Goal: Task Accomplishment & Management: Use online tool/utility

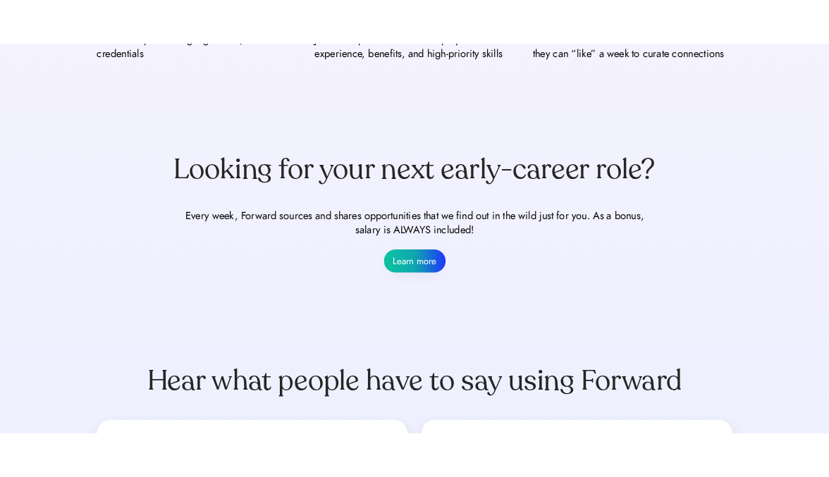
scroll to position [881, 0]
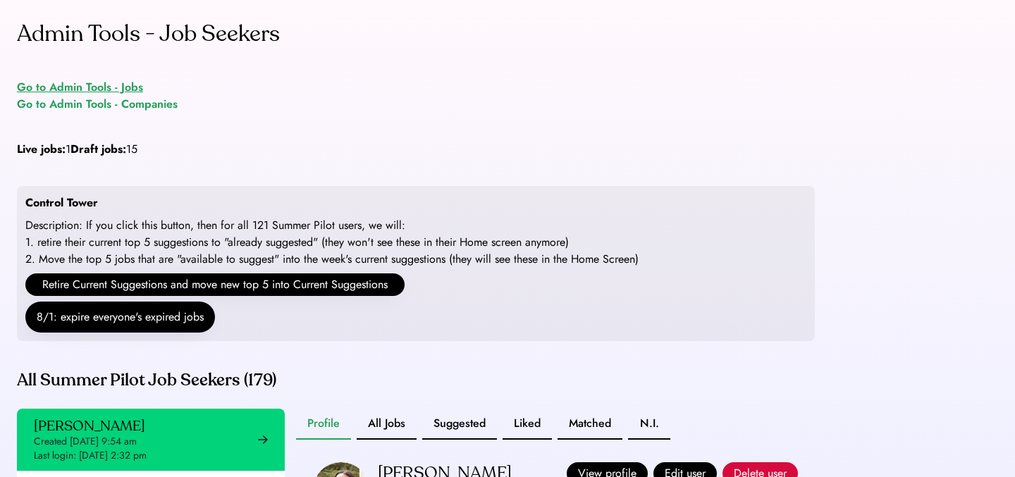
click at [134, 85] on div "Go to Admin Tools - Jobs" at bounding box center [80, 87] width 126 height 17
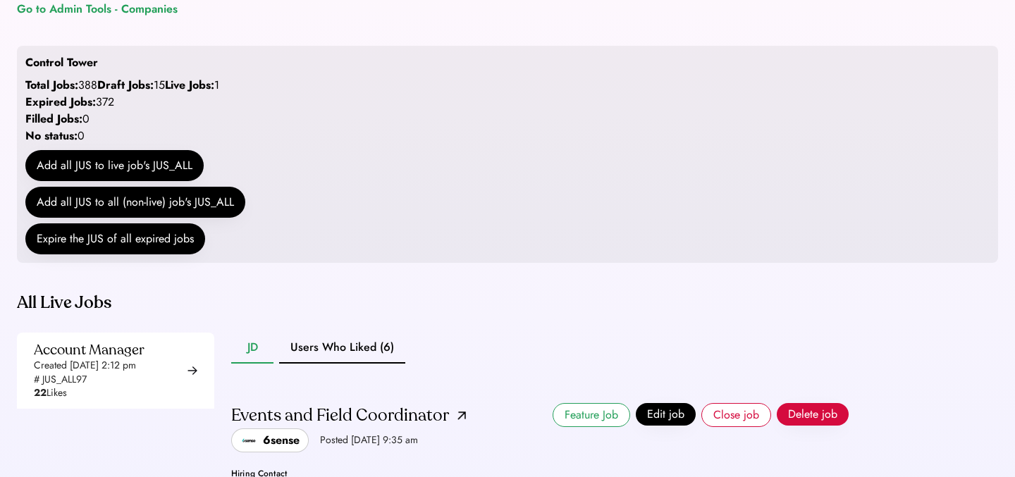
scroll to position [141, 0]
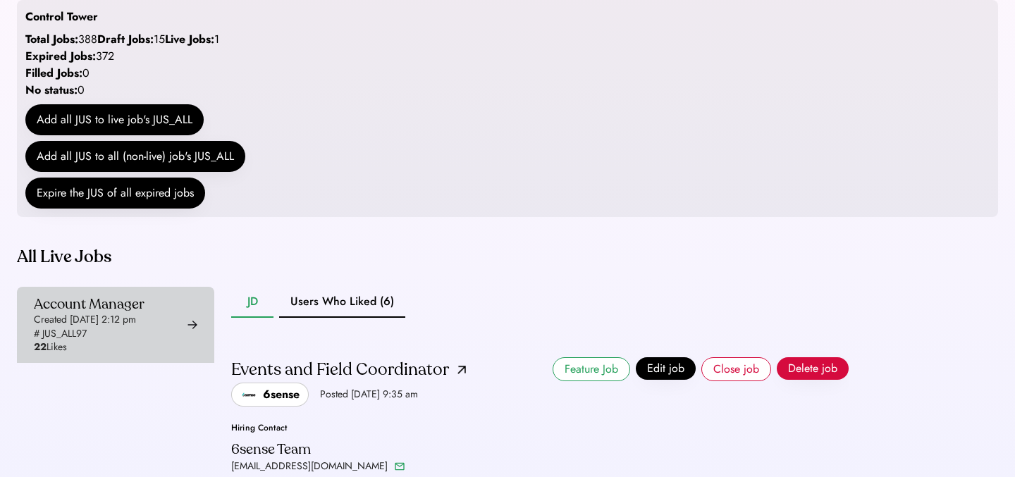
click at [136, 327] on div "Created Aug 6, 2025 2:12 pm" at bounding box center [85, 320] width 102 height 14
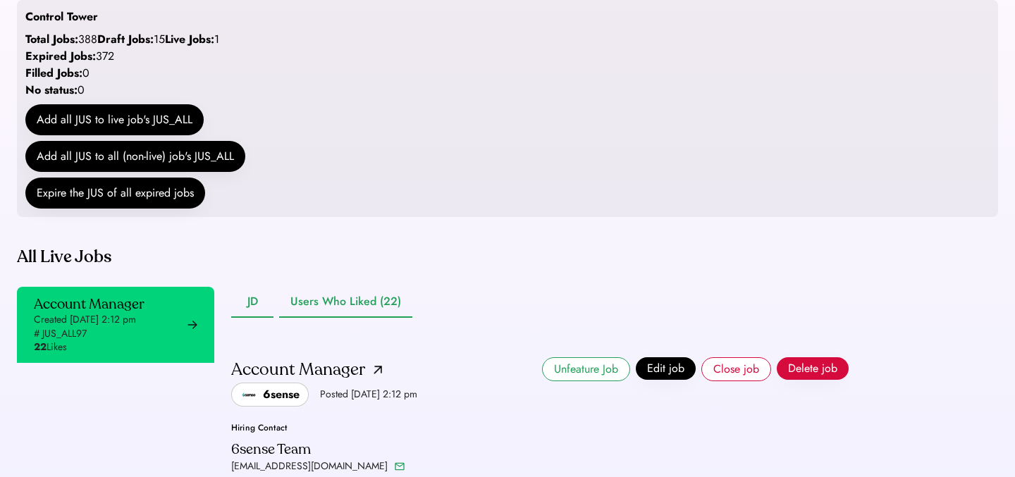
click at [370, 318] on button "Users Who Liked (22)" at bounding box center [345, 302] width 133 height 31
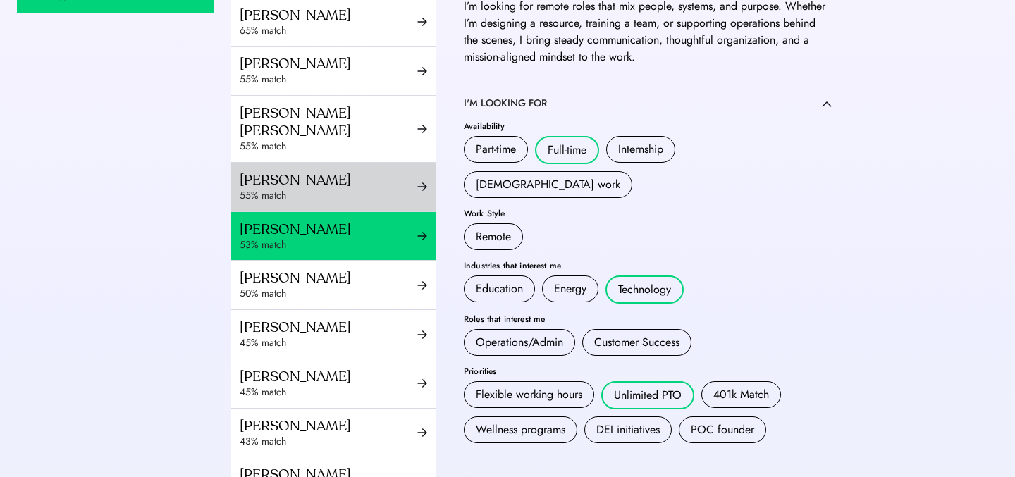
scroll to position [450, 0]
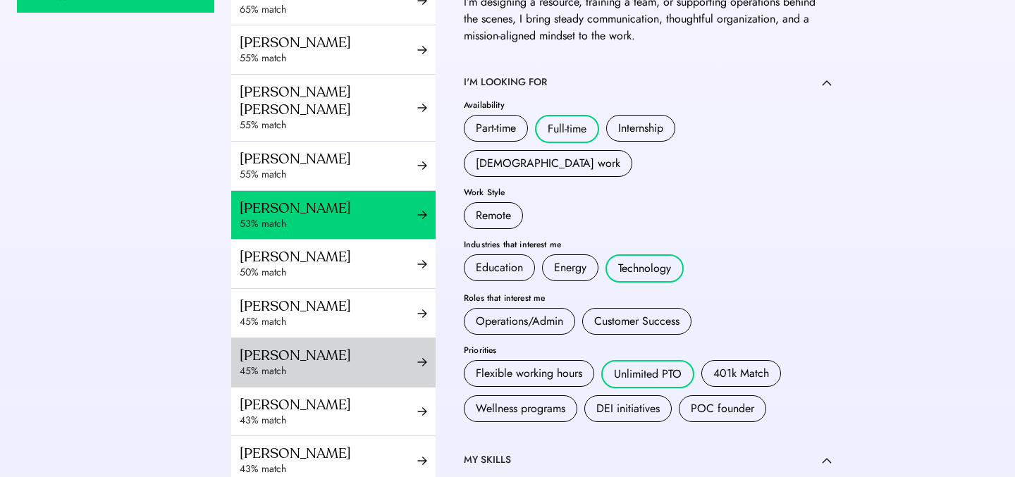
click at [314, 374] on div "45% match" at bounding box center [329, 371] width 178 height 14
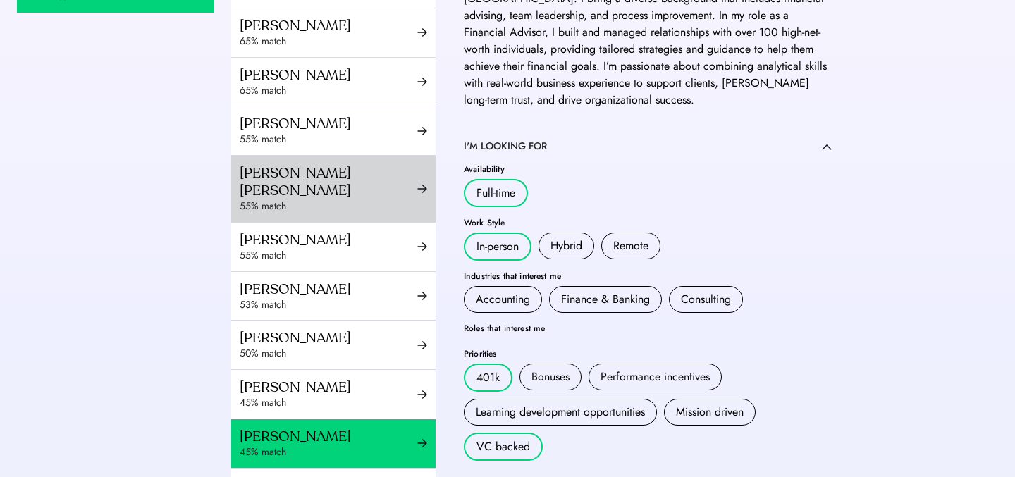
scroll to position [350, 0]
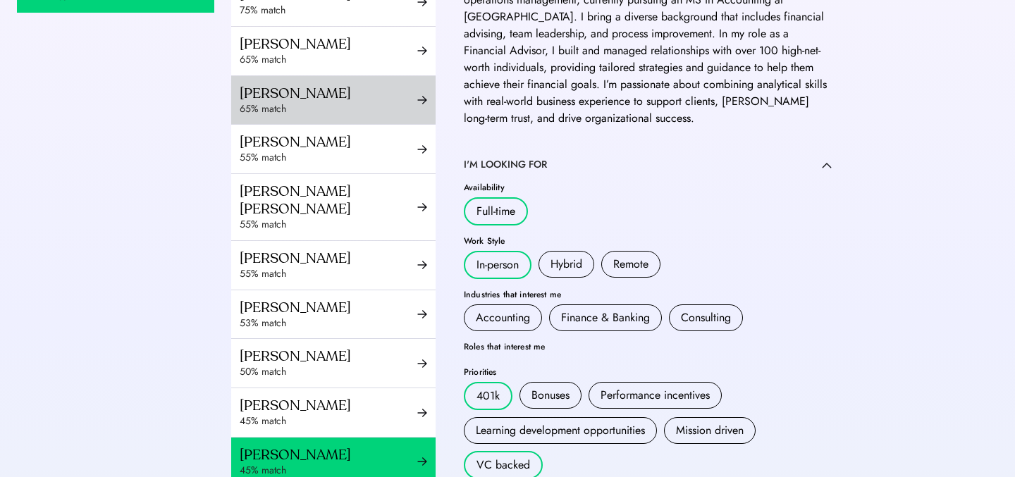
click at [375, 116] on div "65% match" at bounding box center [329, 109] width 178 height 14
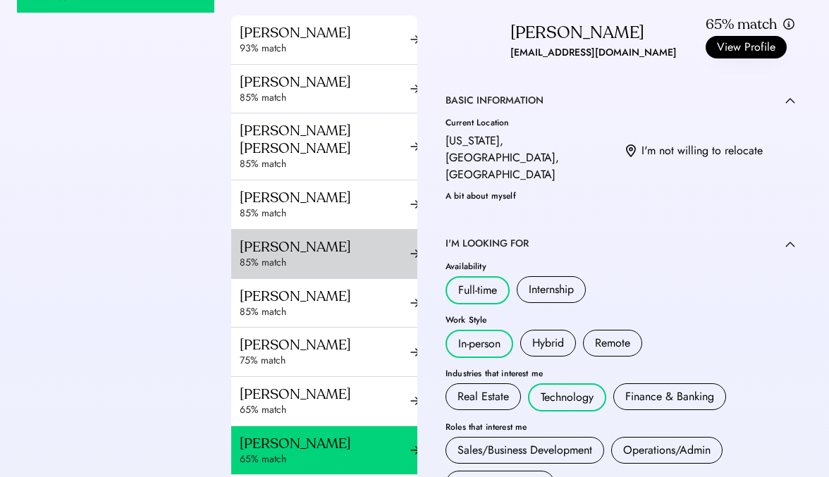
scroll to position [23, 0]
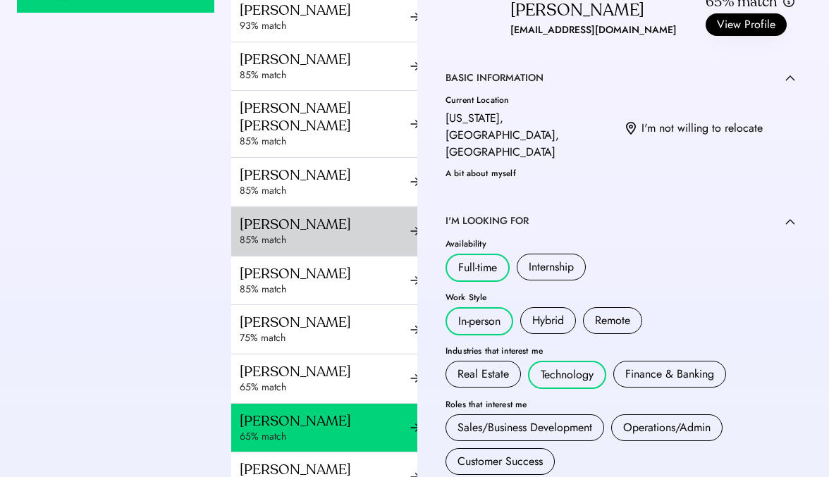
click at [287, 247] on div "85% match" at bounding box center [325, 240] width 171 height 14
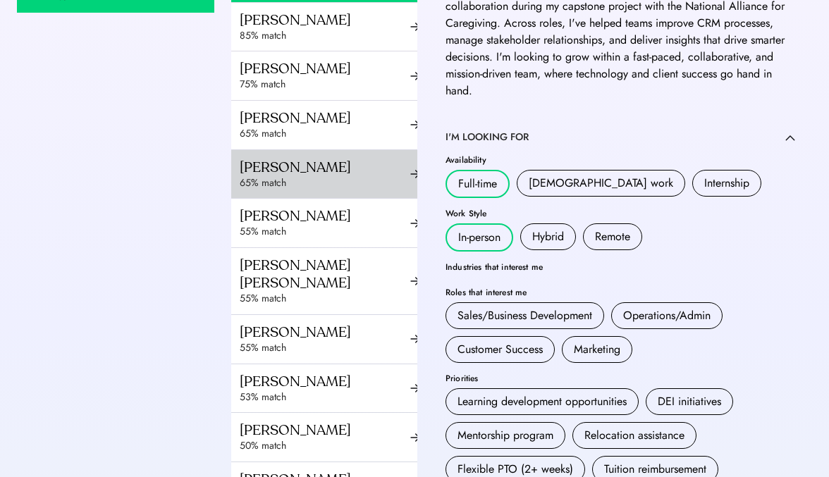
scroll to position [255, 0]
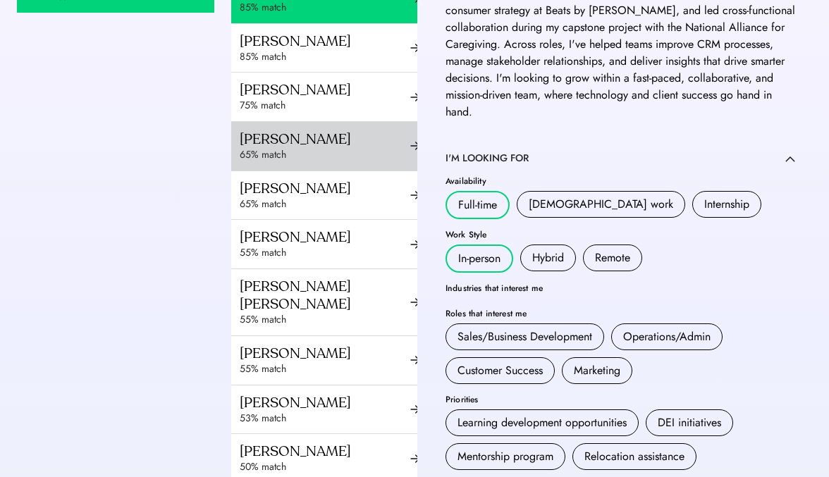
click at [349, 162] on div "65% match" at bounding box center [325, 155] width 171 height 14
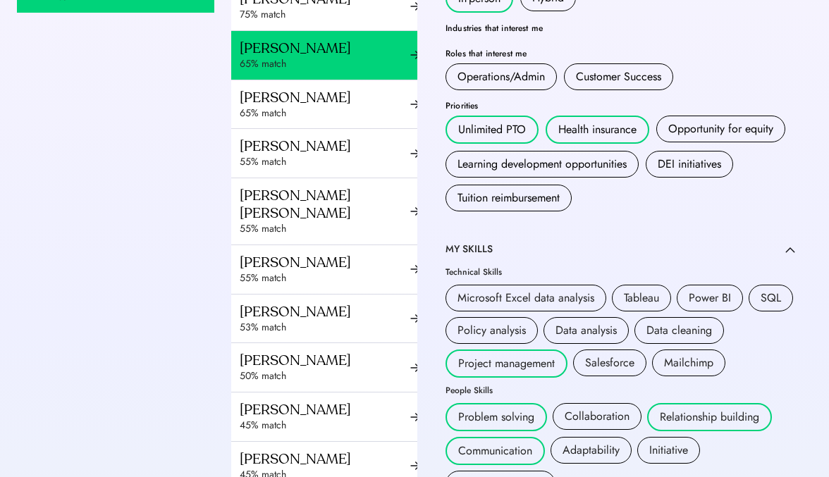
scroll to position [350, 0]
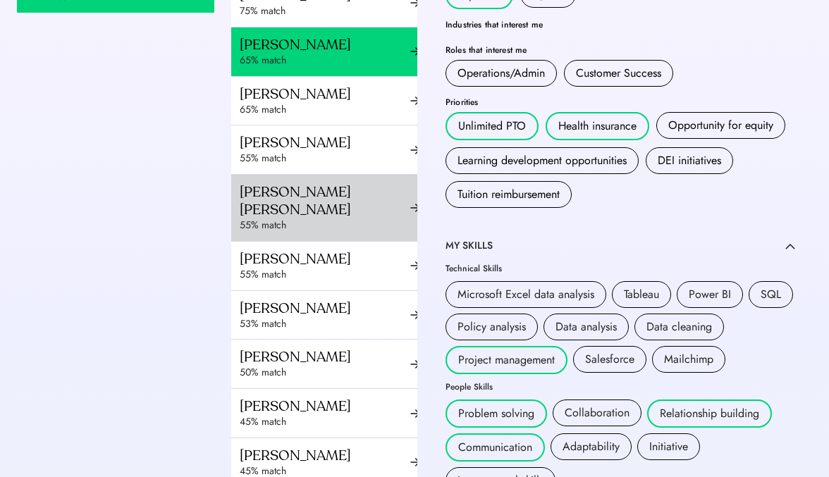
click at [312, 238] on div "Esther Pierre Isaac 55% match" at bounding box center [329, 208] width 197 height 66
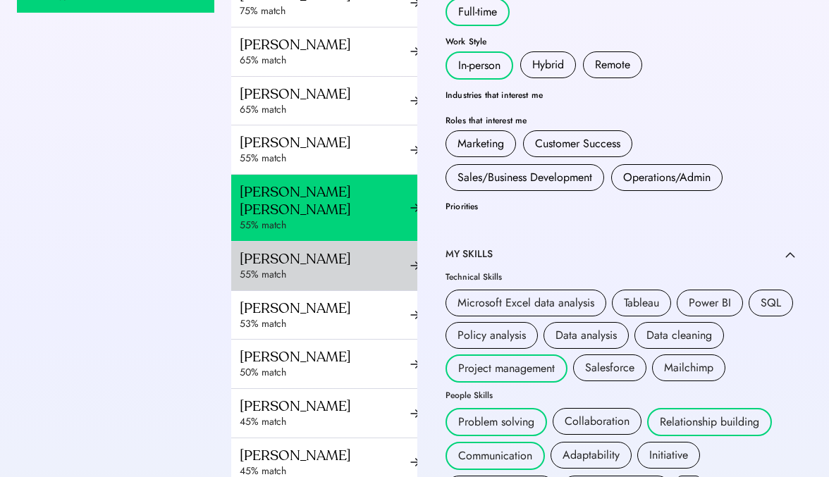
click at [316, 263] on div "Harrison Kim" at bounding box center [325, 259] width 171 height 18
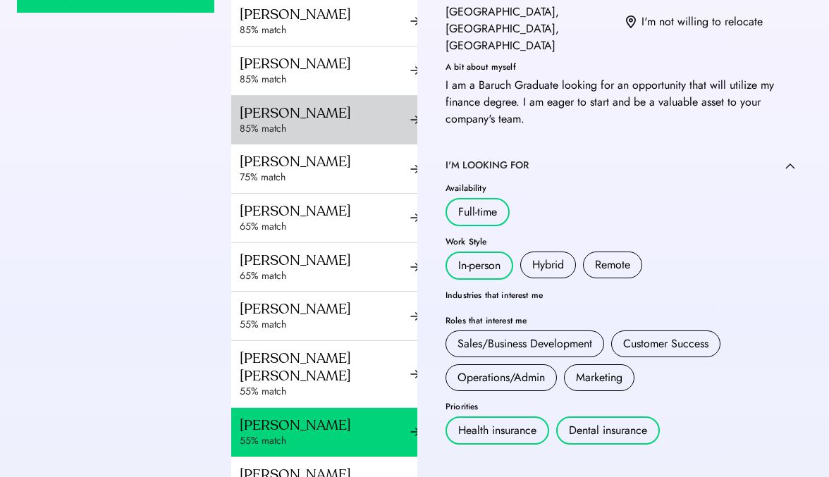
scroll to position [192, 0]
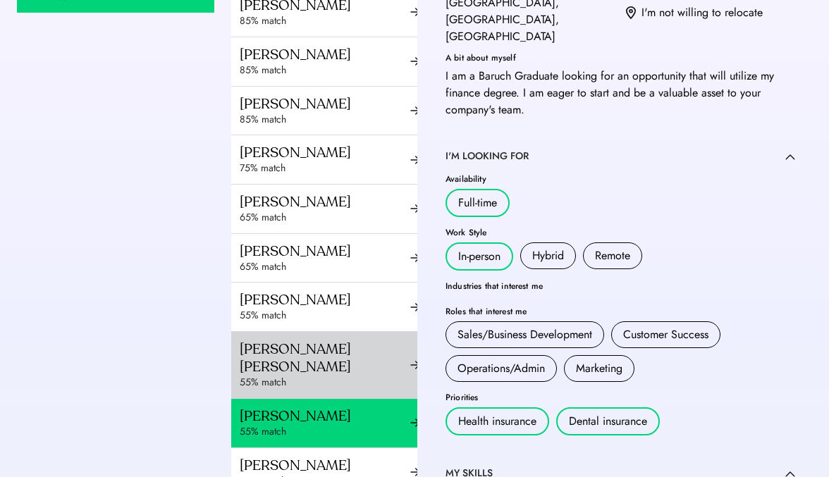
click at [309, 367] on div "Esther Pierre Isaac" at bounding box center [325, 357] width 171 height 35
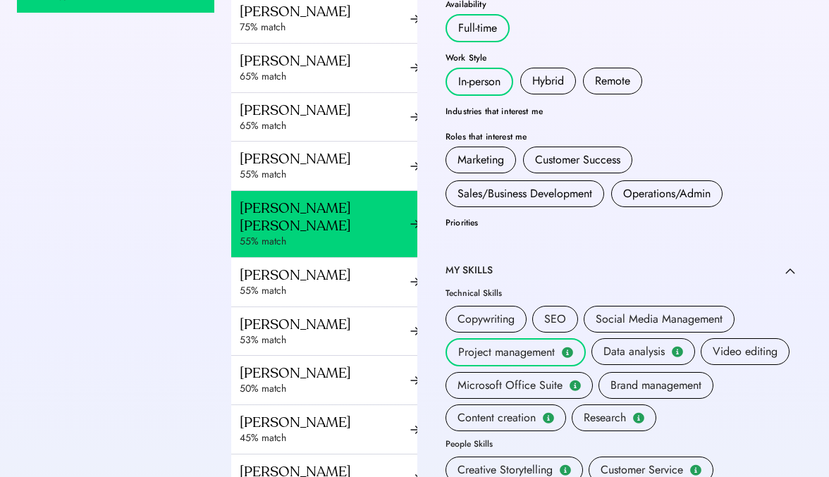
scroll to position [343, 0]
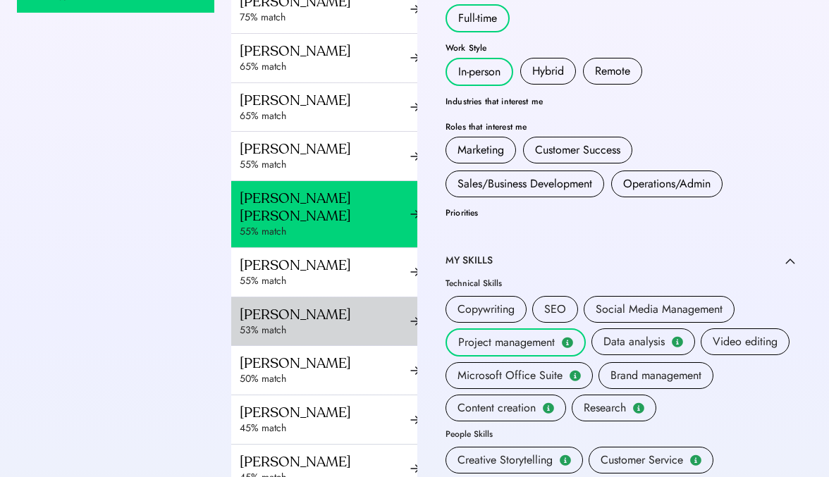
click at [305, 319] on div "Nadine Salas" at bounding box center [325, 315] width 171 height 18
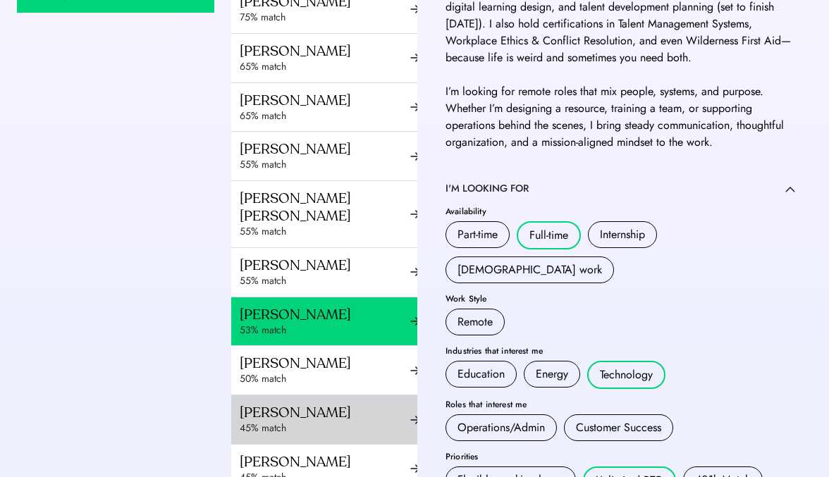
click at [334, 412] on div "Donna Tang" at bounding box center [325, 413] width 171 height 18
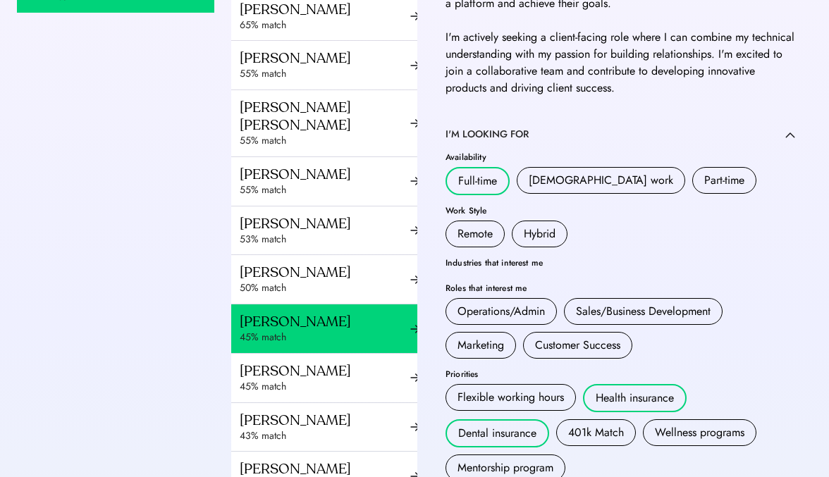
scroll to position [448, 0]
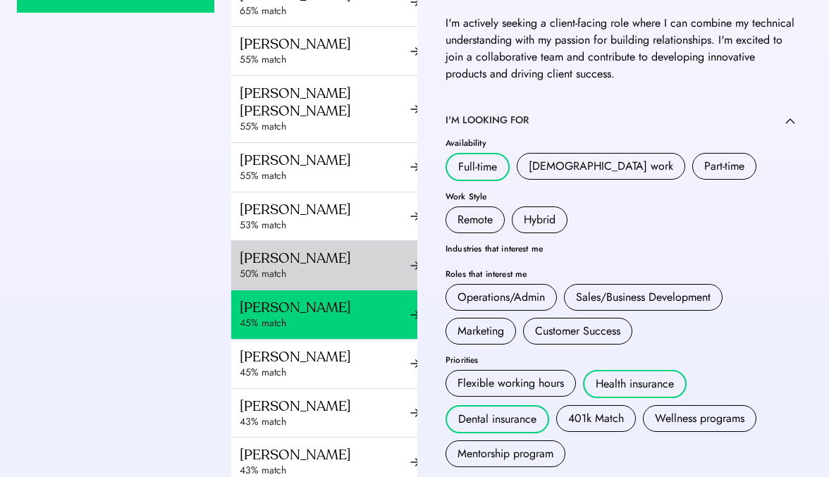
click at [315, 269] on div "50% match" at bounding box center [325, 274] width 171 height 14
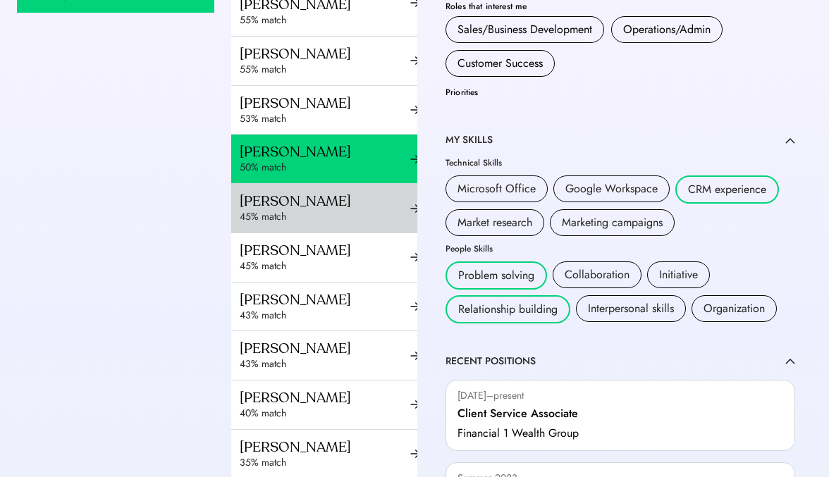
scroll to position [576, 0]
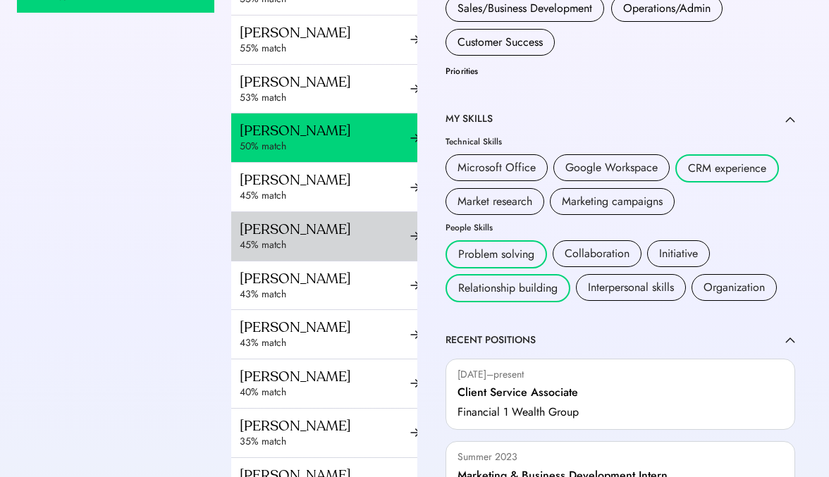
click at [336, 262] on div "Maria Kathleen Villanueva 43% match" at bounding box center [329, 286] width 197 height 49
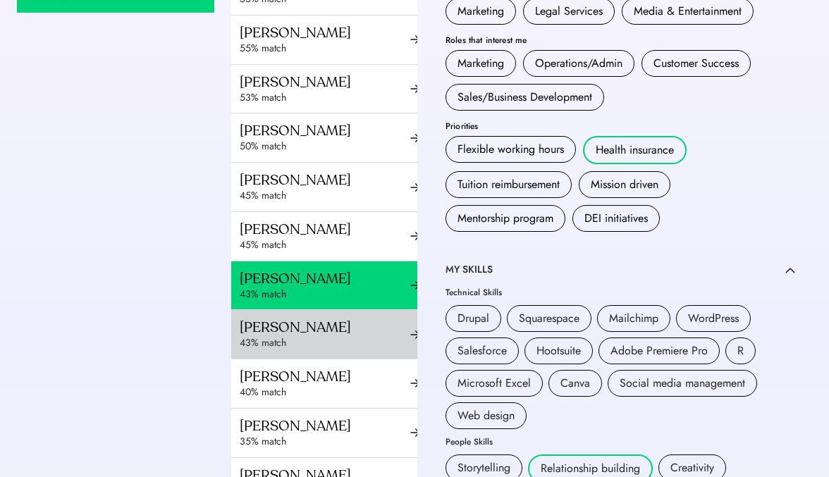
click at [302, 343] on div "43% match" at bounding box center [325, 343] width 171 height 14
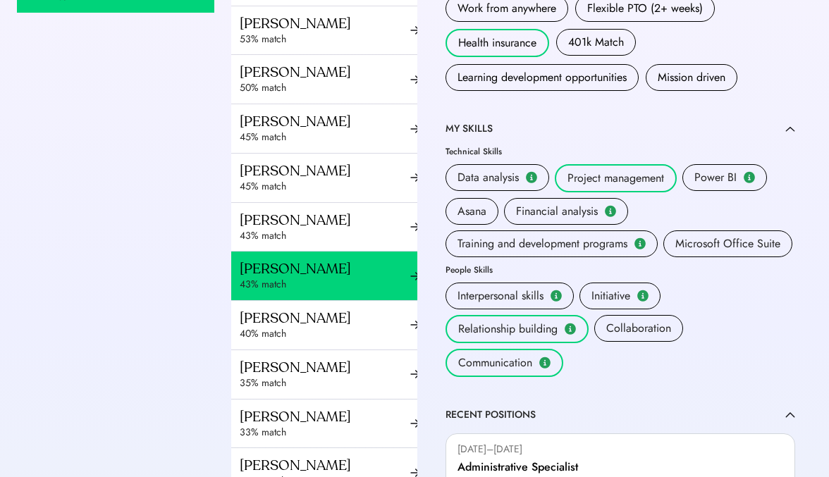
scroll to position [651, 0]
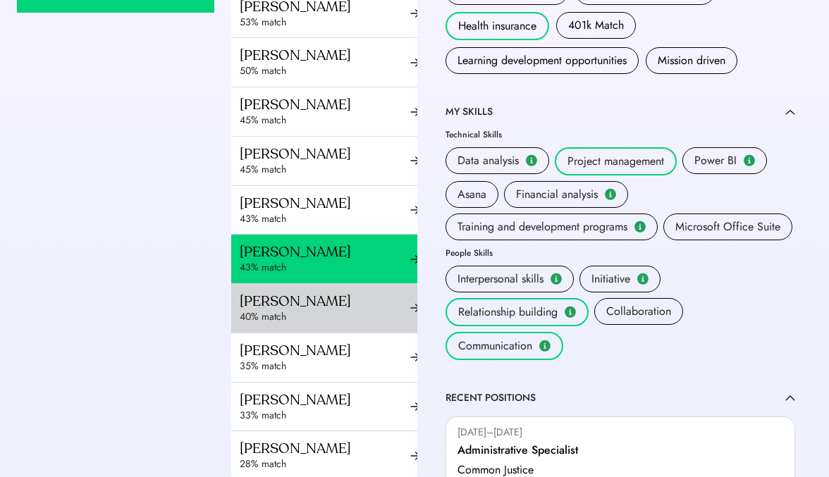
click at [316, 315] on div "40% match" at bounding box center [325, 317] width 171 height 14
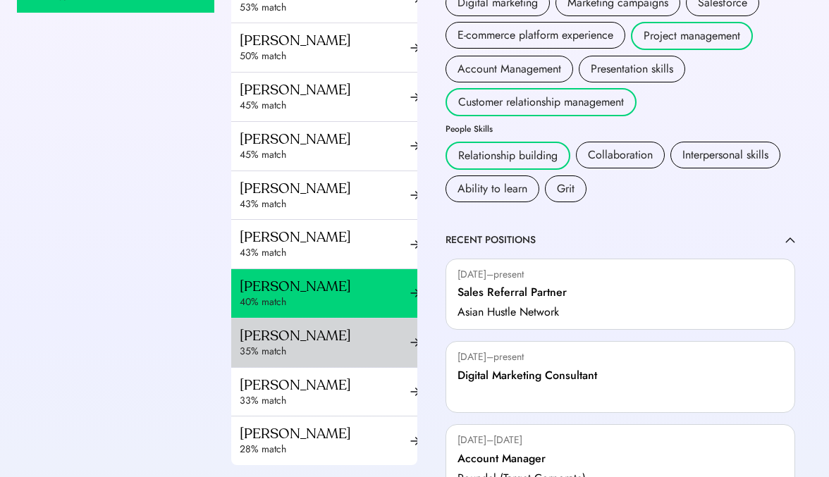
scroll to position [737, 0]
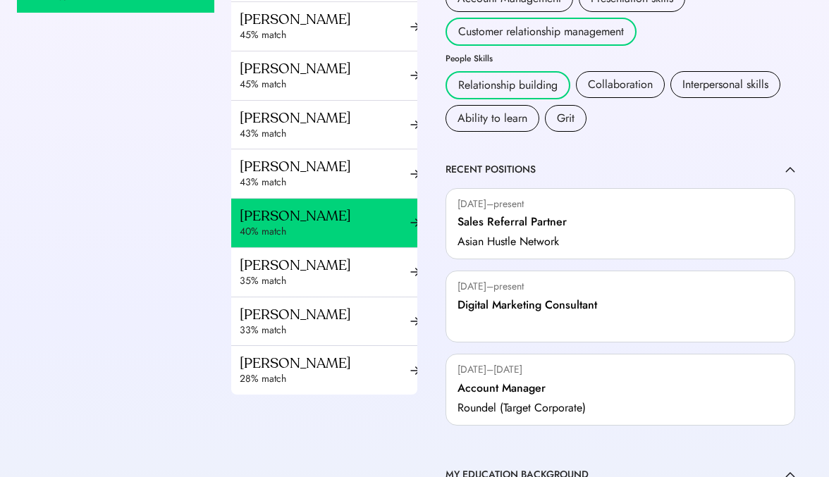
click at [199, 283] on div "Account Manager Arch Created Aug 6, 2025 2:12 pm # JUS_ALL97 22 Likes" at bounding box center [115, 204] width 197 height 564
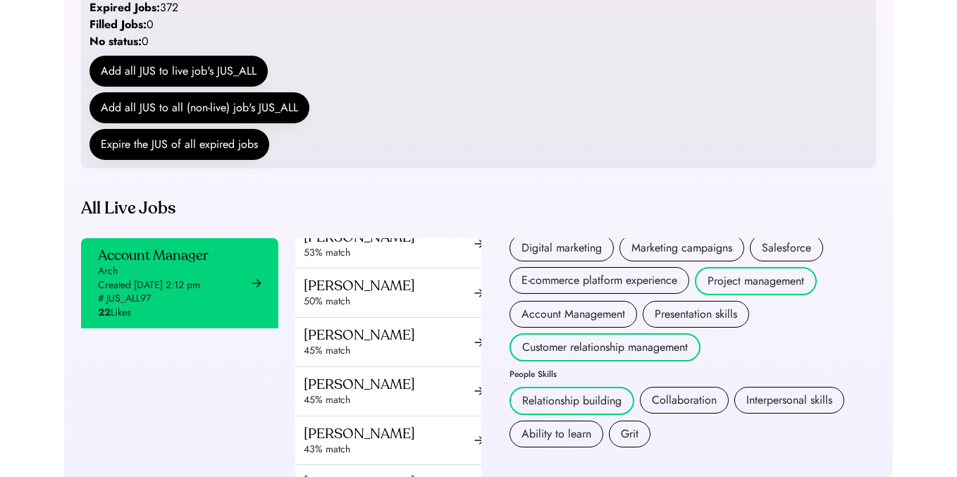
scroll to position [224, 0]
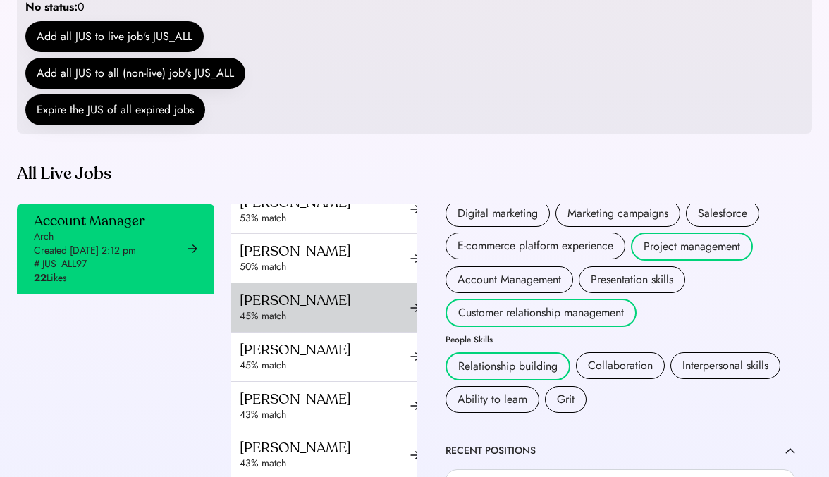
click at [348, 313] on div "45% match" at bounding box center [325, 316] width 171 height 14
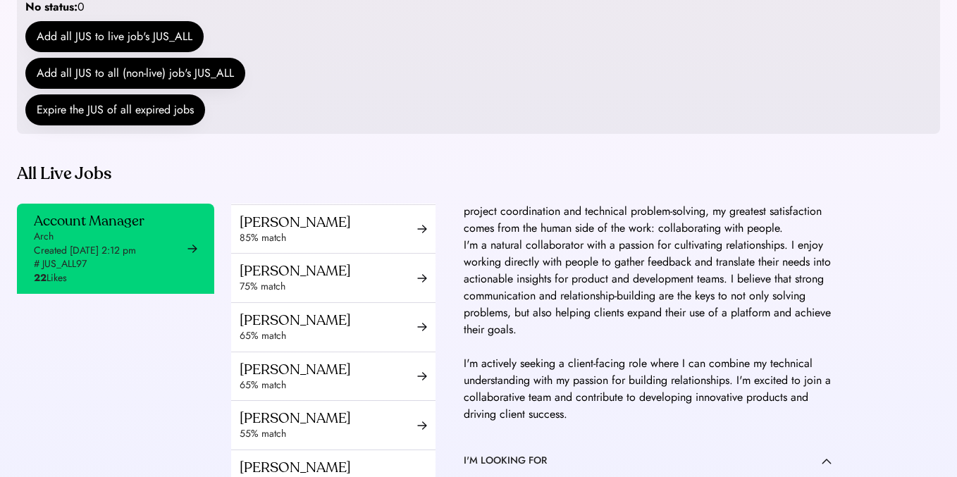
scroll to position [361, 0]
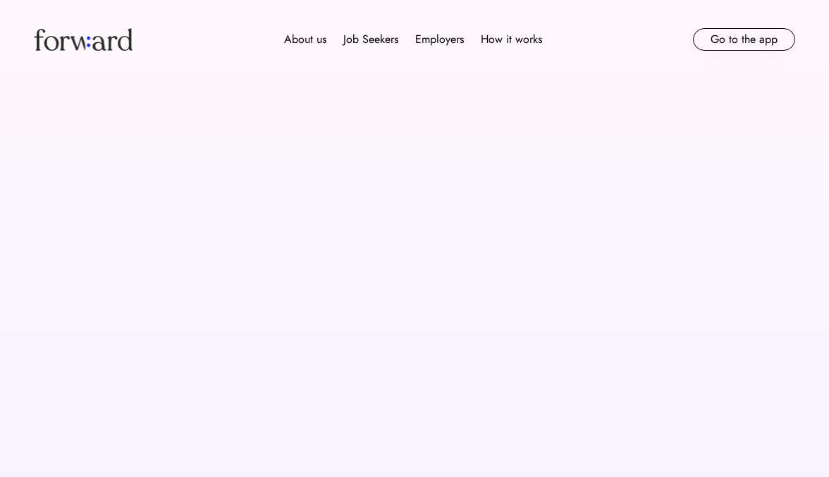
scroll to position [129, 0]
